Goal: Task Accomplishment & Management: Manage account settings

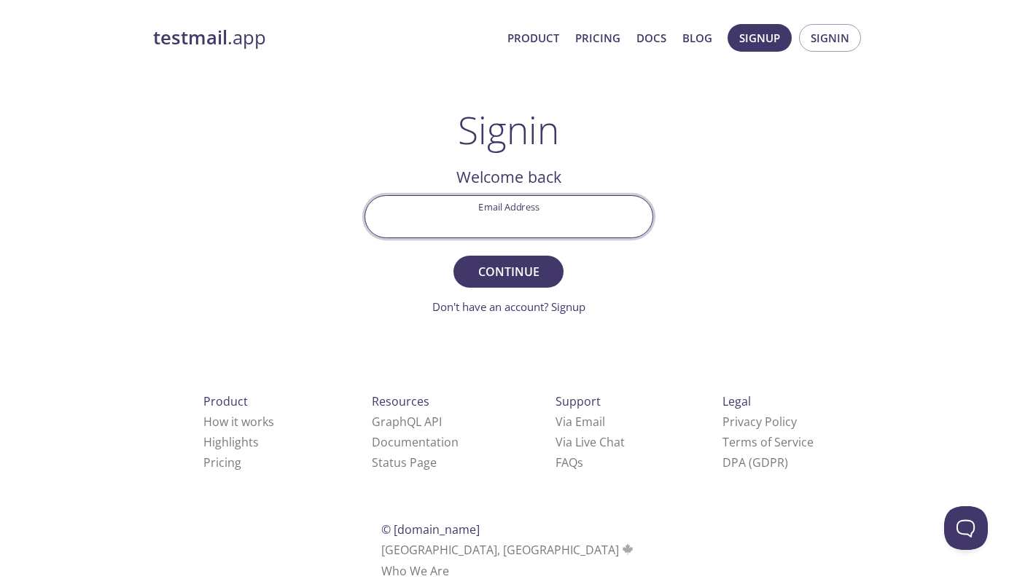
type input "[PERSON_NAME][EMAIL_ADDRESS][DOMAIN_NAME]"
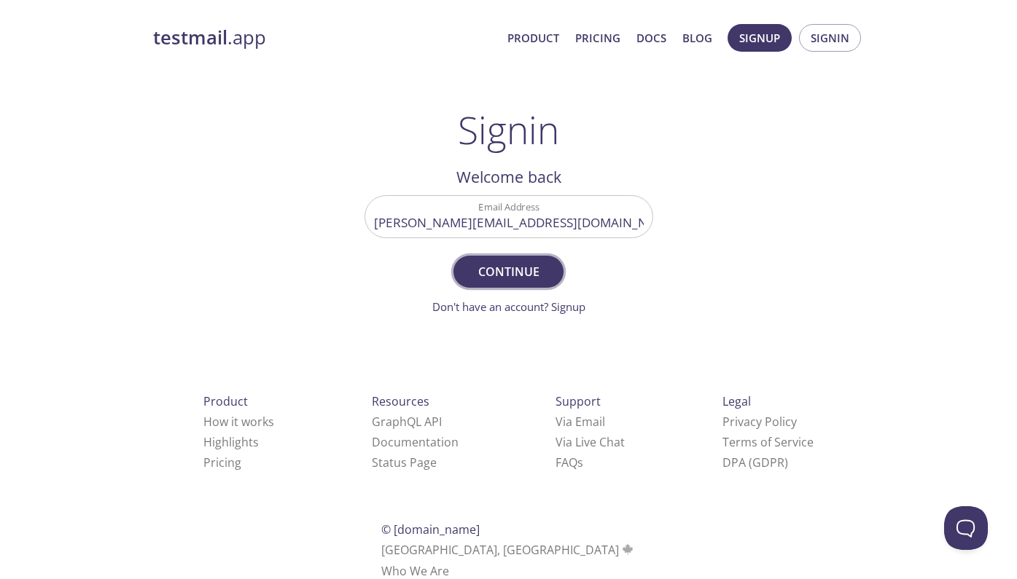
click at [512, 267] on span "Continue" at bounding box center [507, 272] width 77 height 20
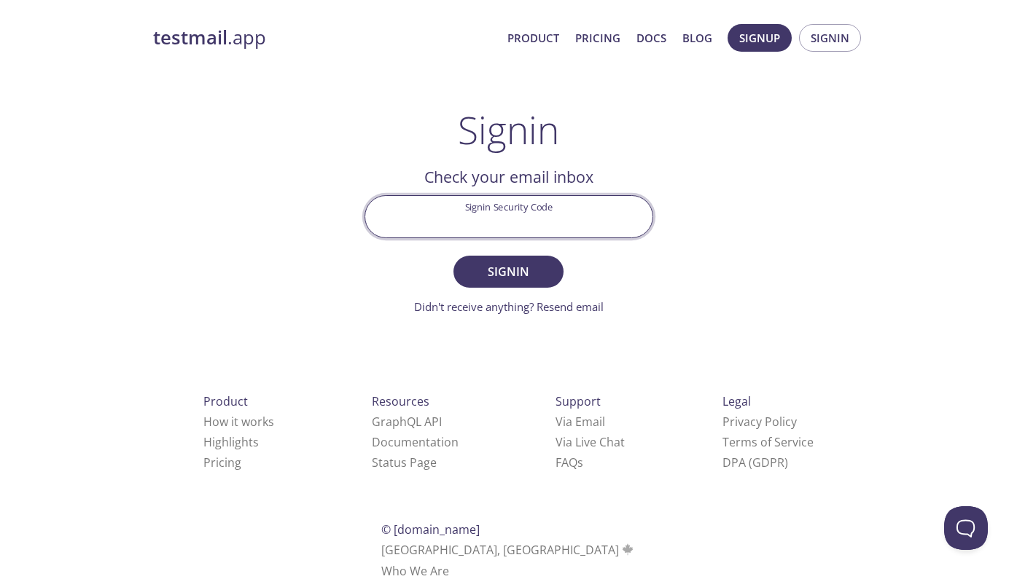
paste input "8NQPX5T"
type input "8NQPX5T"
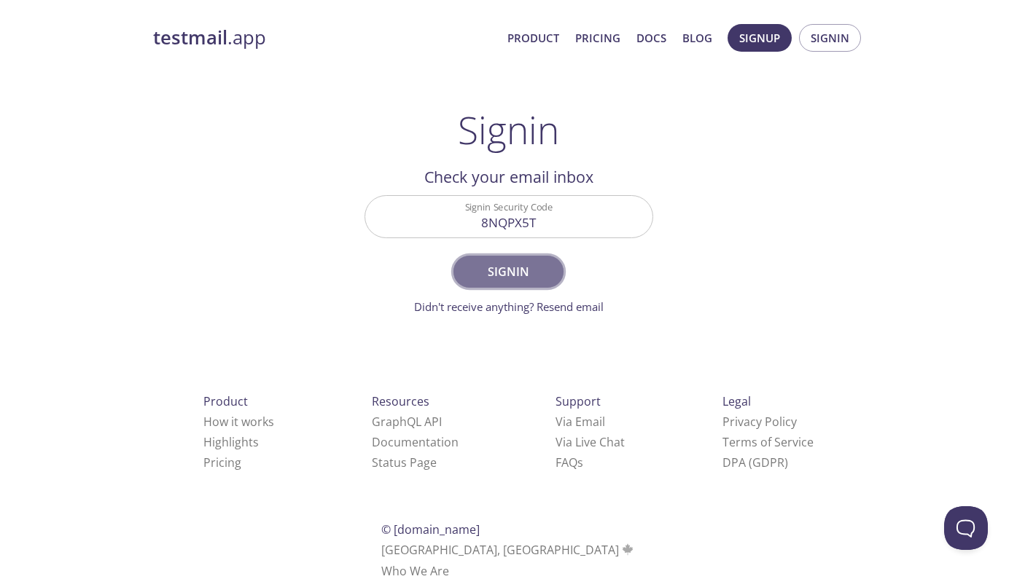
click at [513, 273] on span "Signin" at bounding box center [507, 272] width 77 height 20
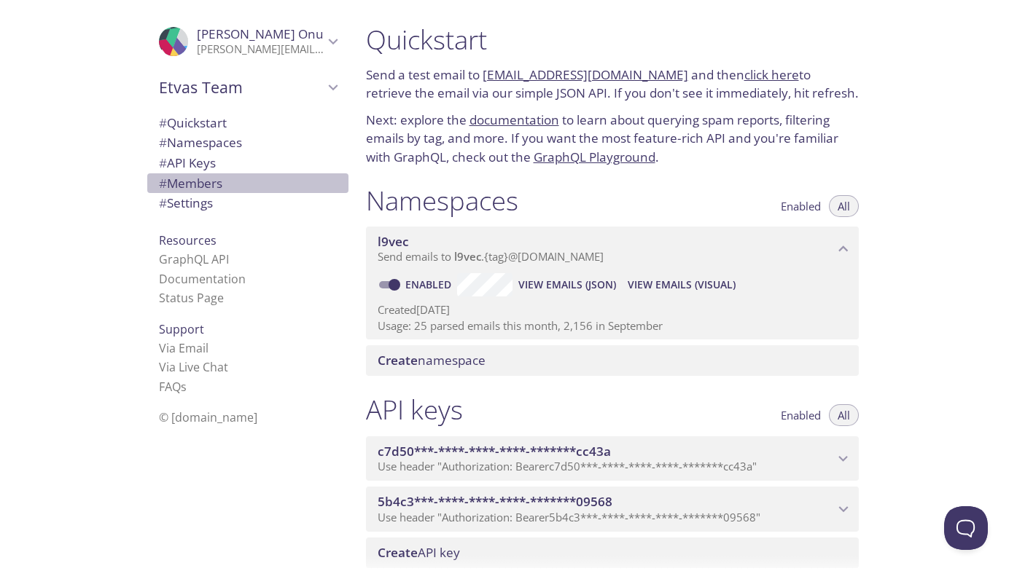
click at [181, 187] on span "# Members" at bounding box center [190, 183] width 63 height 17
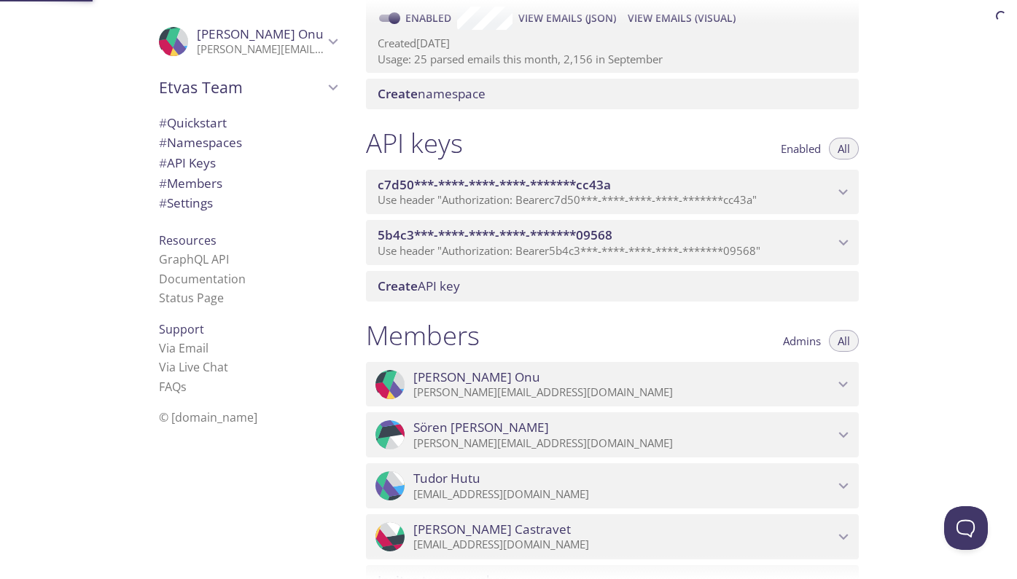
scroll to position [305, 0]
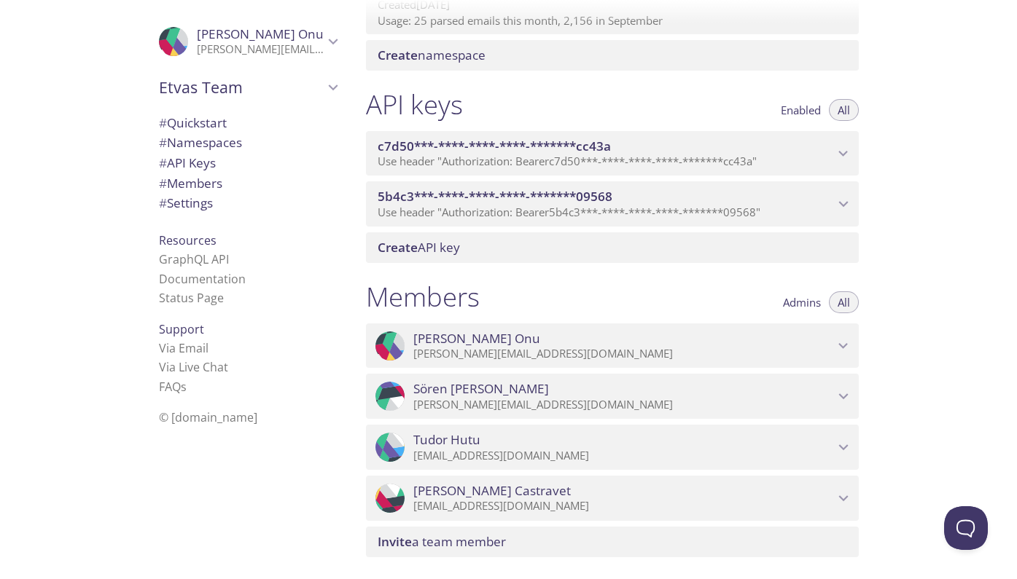
click at [845, 496] on icon "Radu Castravet" at bounding box center [842, 499] width 9 height 6
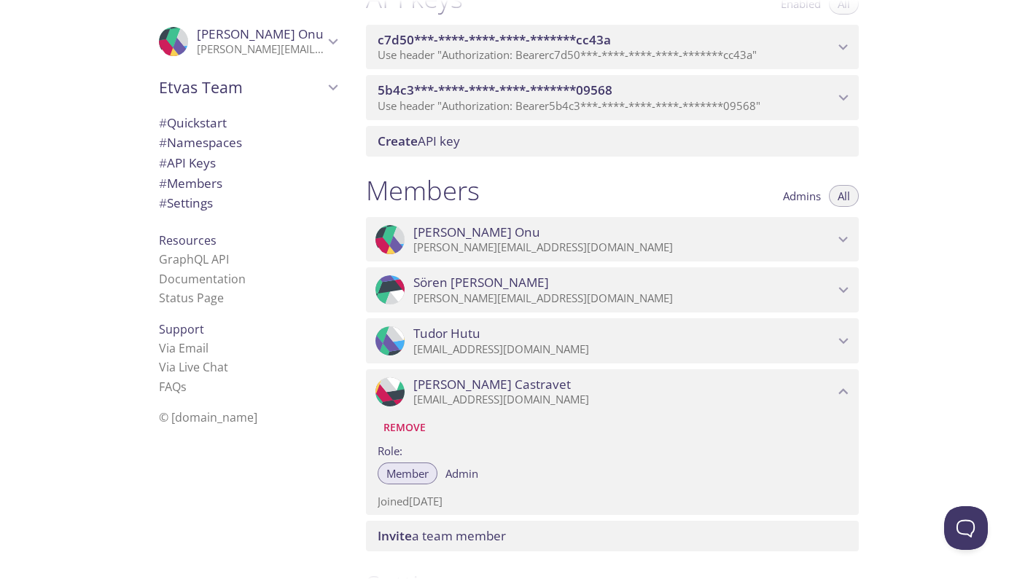
scroll to position [424, 0]
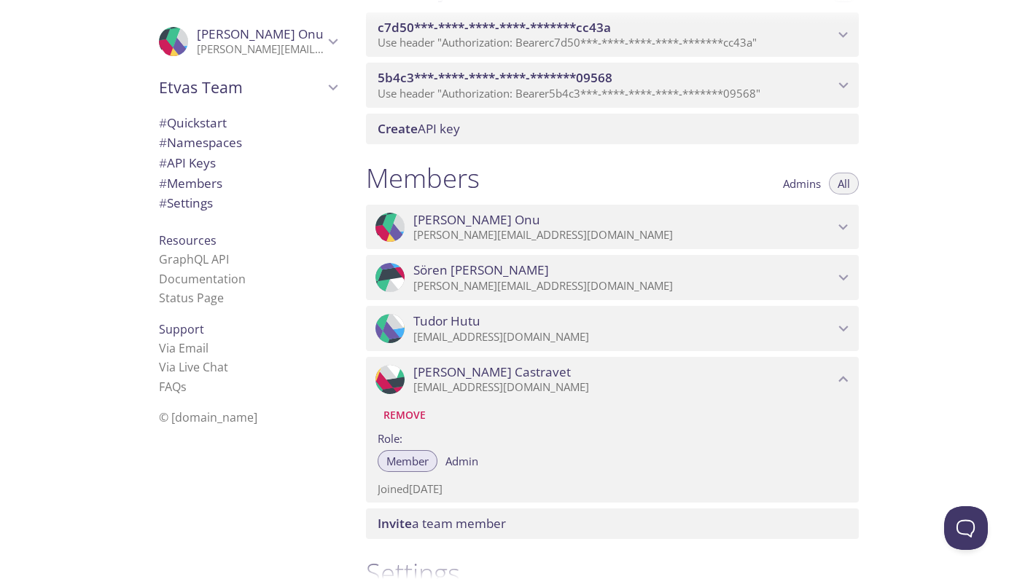
click at [408, 407] on span "Remove" at bounding box center [404, 415] width 42 height 17
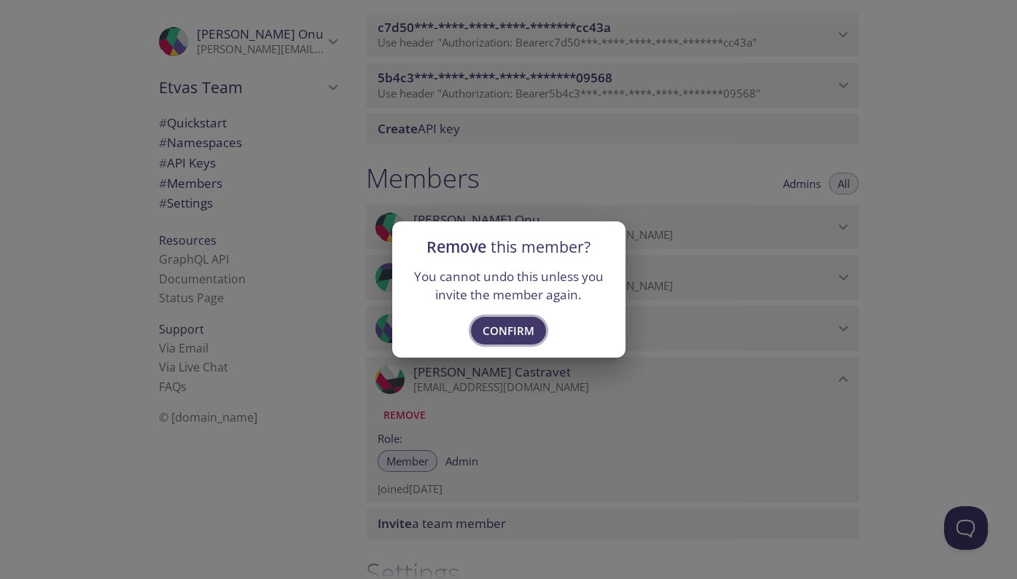
click at [511, 335] on span "Confirm" at bounding box center [508, 330] width 52 height 19
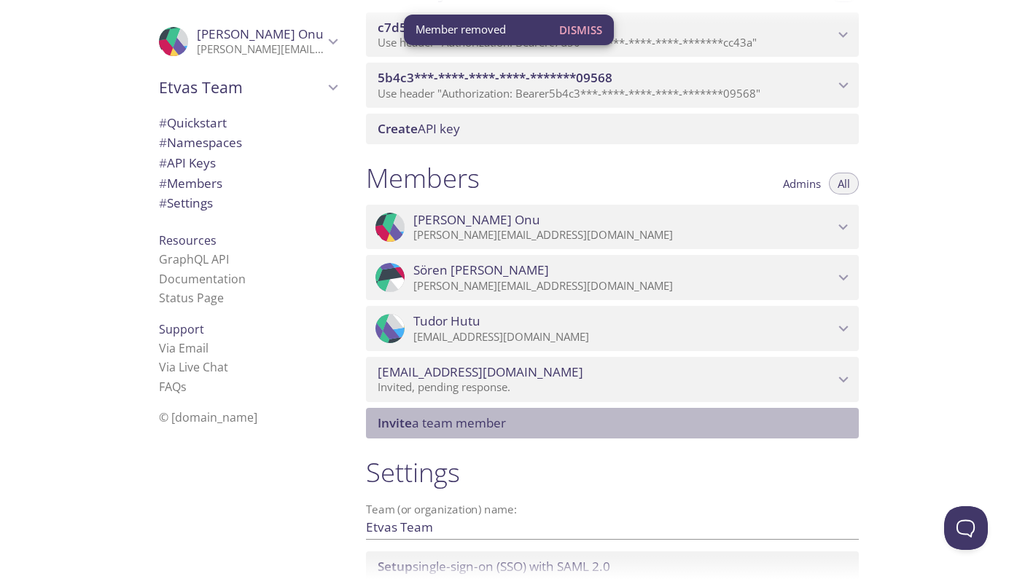
click at [443, 419] on span "Invite a team member" at bounding box center [441, 423] width 128 height 17
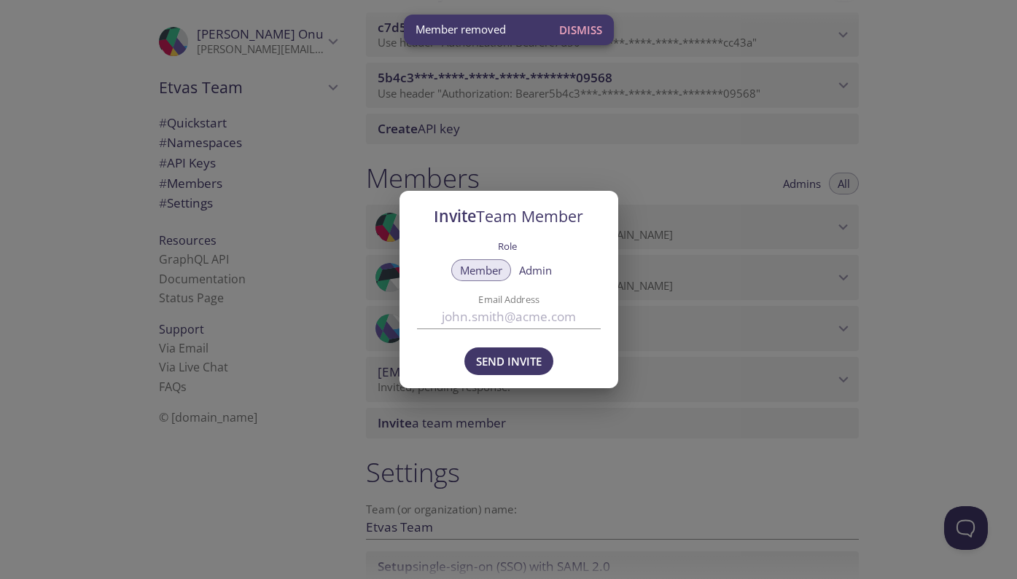
click at [496, 316] on input "Email Address" at bounding box center [509, 317] width 184 height 24
click at [539, 270] on span "Admin" at bounding box center [535, 270] width 33 height 0
click at [501, 309] on input "Email Address" at bounding box center [509, 317] width 184 height 24
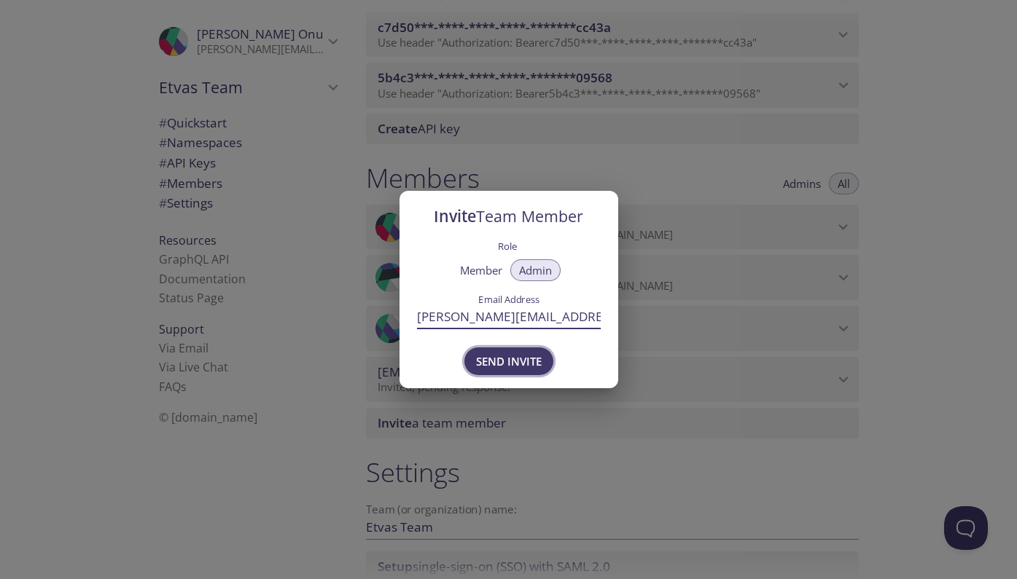
type input "[PERSON_NAME][EMAIL_ADDRESS][PERSON_NAME][DOMAIN_NAME]"
click at [514, 364] on span "Send Invite" at bounding box center [509, 361] width 66 height 19
